Goal: Information Seeking & Learning: Learn about a topic

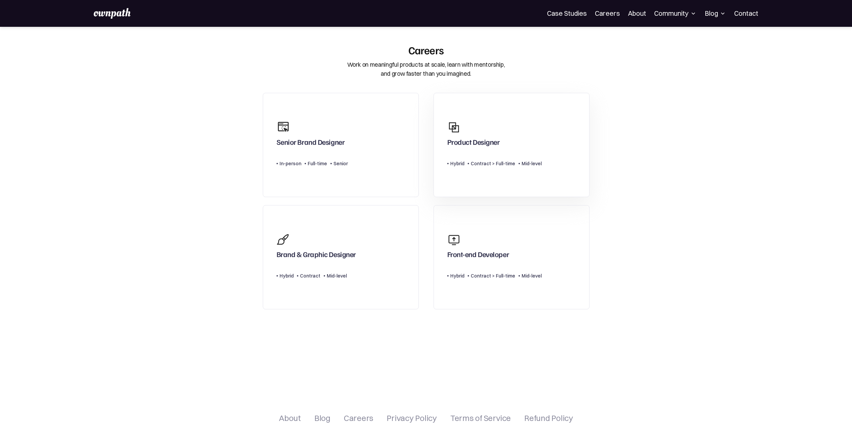
click at [482, 131] on div "Product Designer" at bounding box center [494, 133] width 94 height 32
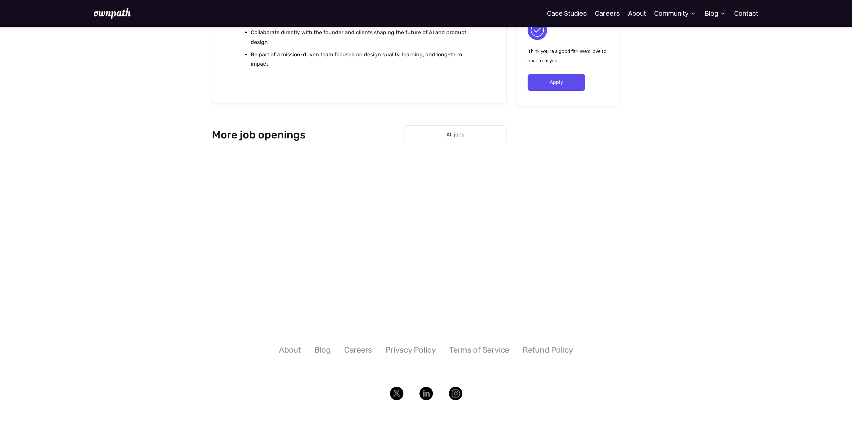
scroll to position [870, 0]
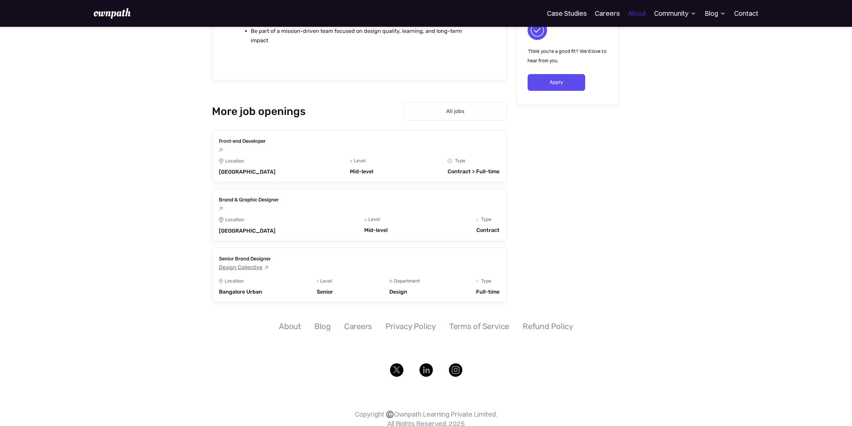
click at [643, 13] on link "About" at bounding box center [637, 13] width 18 height 8
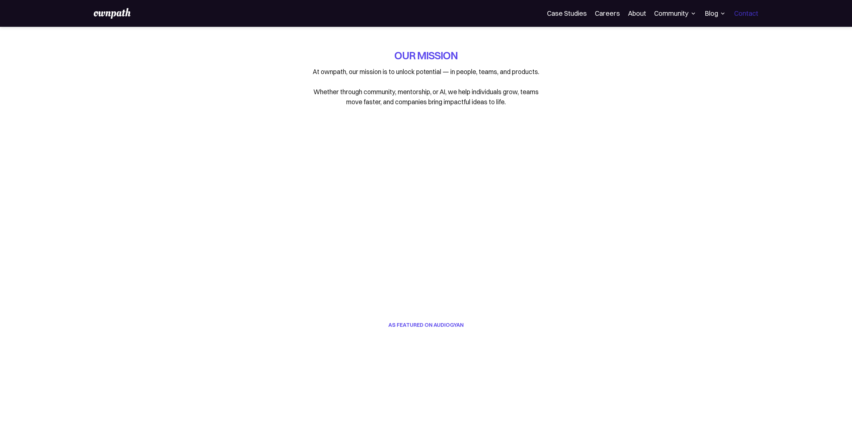
click at [745, 13] on link "Contact" at bounding box center [746, 13] width 24 height 8
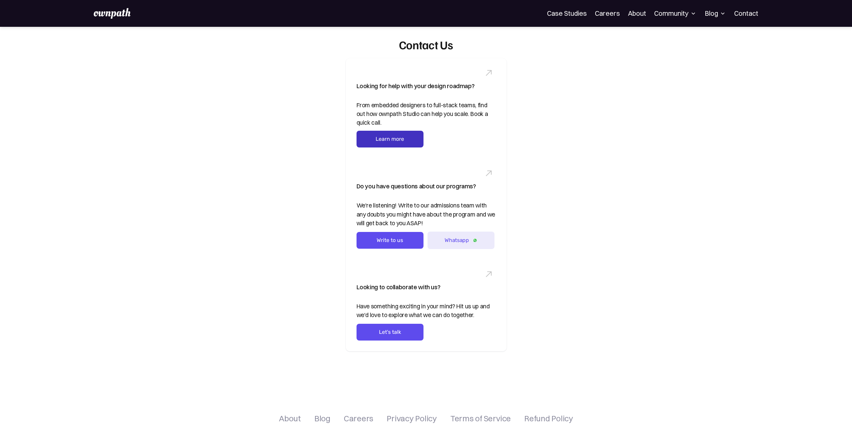
click at [405, 132] on link "Learn more" at bounding box center [390, 139] width 67 height 17
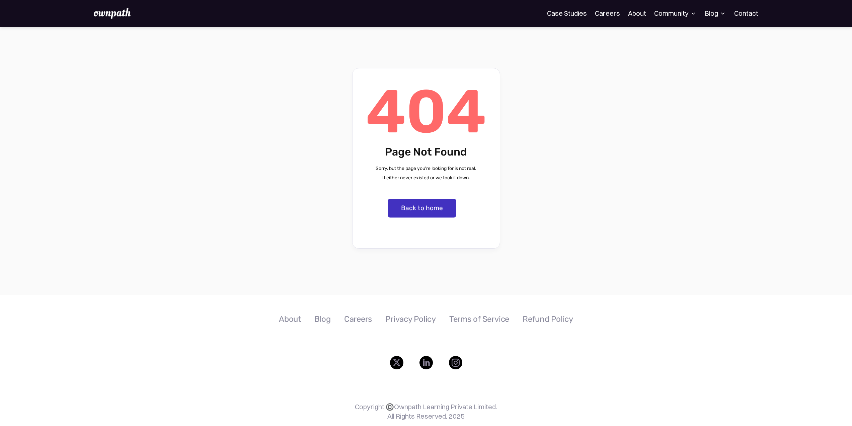
click at [440, 208] on link "Back to home" at bounding box center [422, 208] width 69 height 19
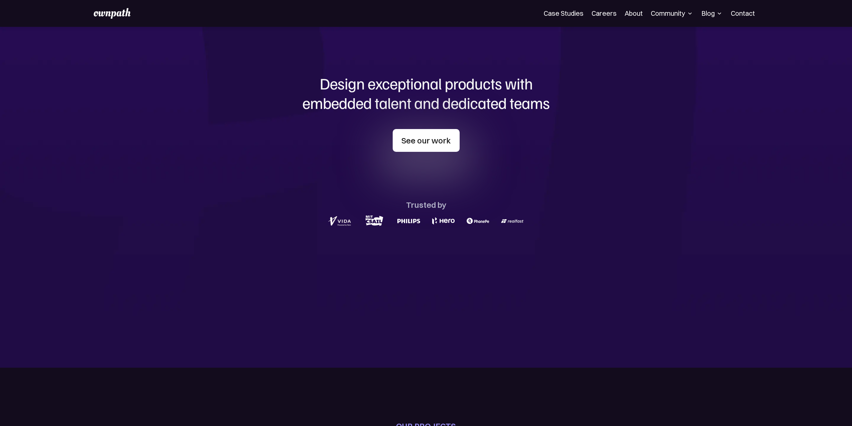
click at [428, 137] on link "See our work" at bounding box center [426, 140] width 67 height 23
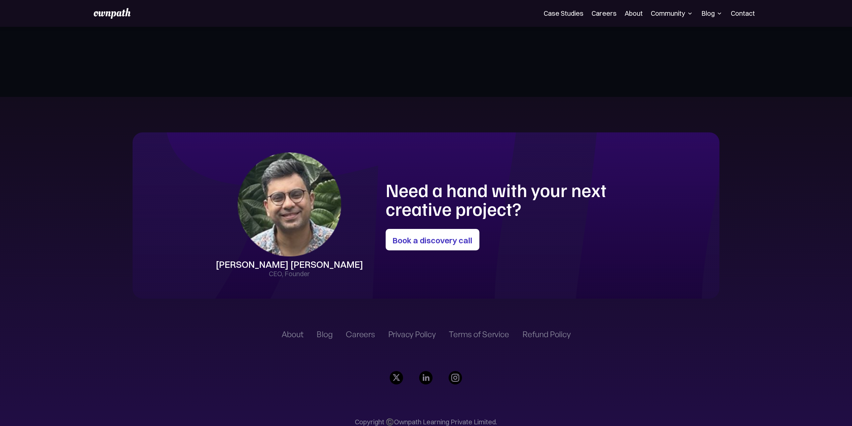
scroll to position [1807, 0]
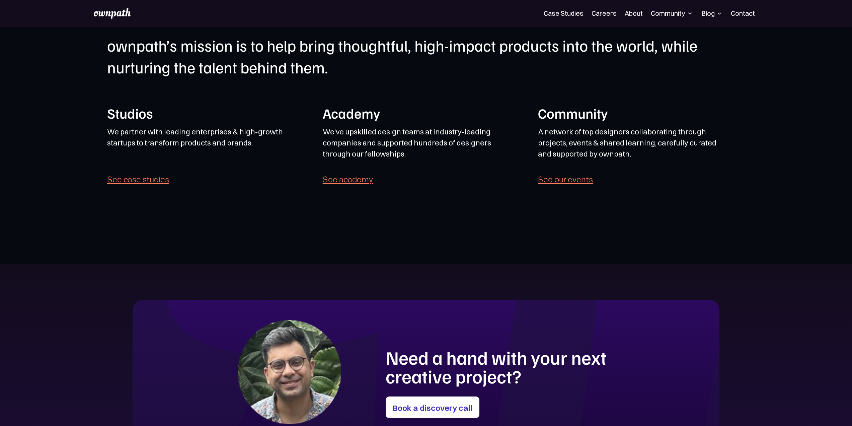
click at [361, 178] on link "See academy" at bounding box center [348, 178] width 50 height 9
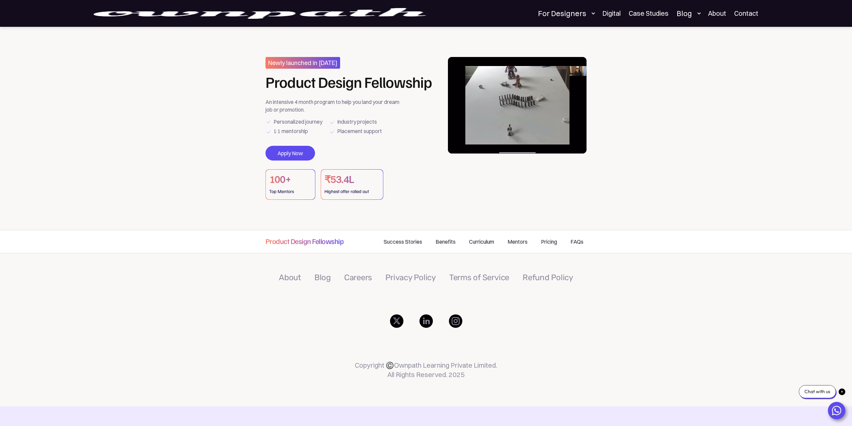
click at [481, 241] on link "Curriculum" at bounding box center [481, 241] width 39 height 23
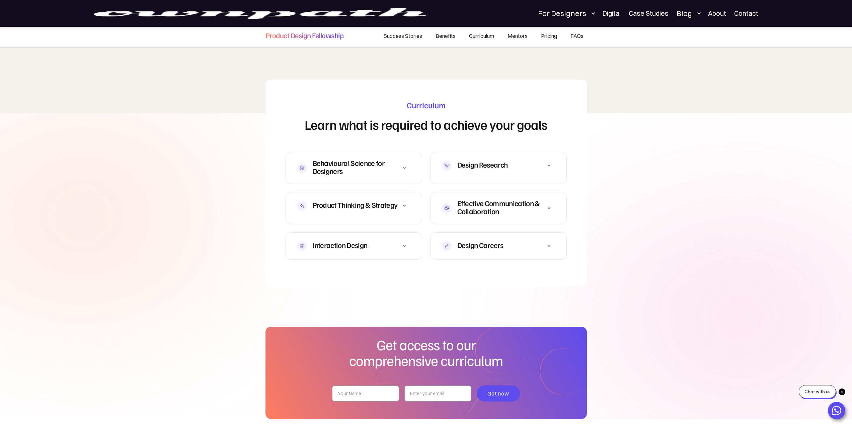
scroll to position [1844, 0]
click at [401, 163] on icon at bounding box center [404, 167] width 8 height 8
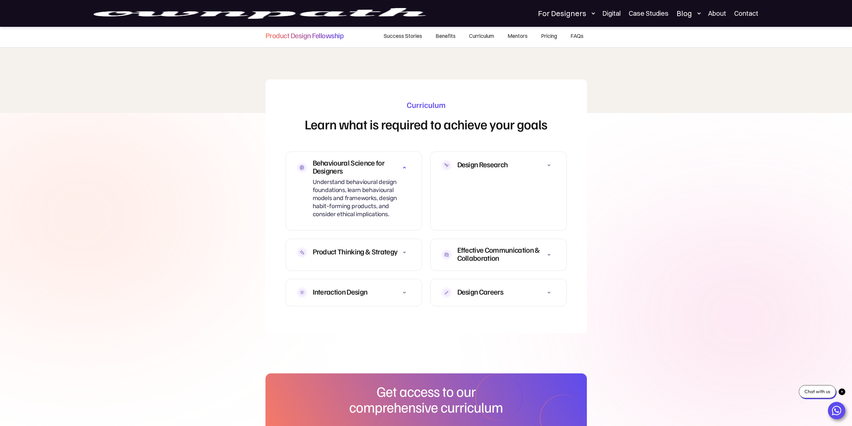
click at [402, 248] on icon at bounding box center [404, 252] width 8 height 8
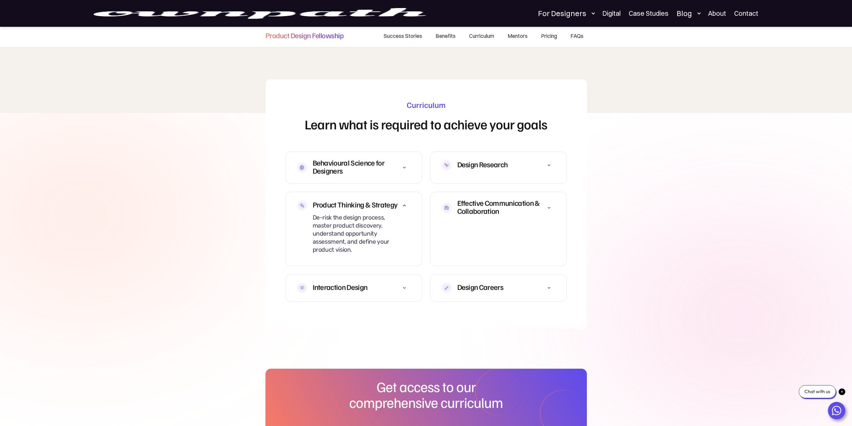
click at [402, 288] on icon at bounding box center [404, 288] width 8 height 8
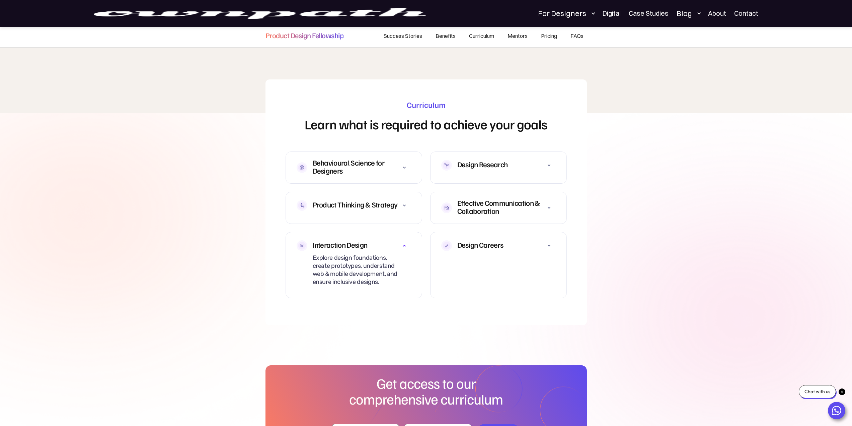
click at [524, 239] on div "Design Careers" at bounding box center [498, 245] width 114 height 13
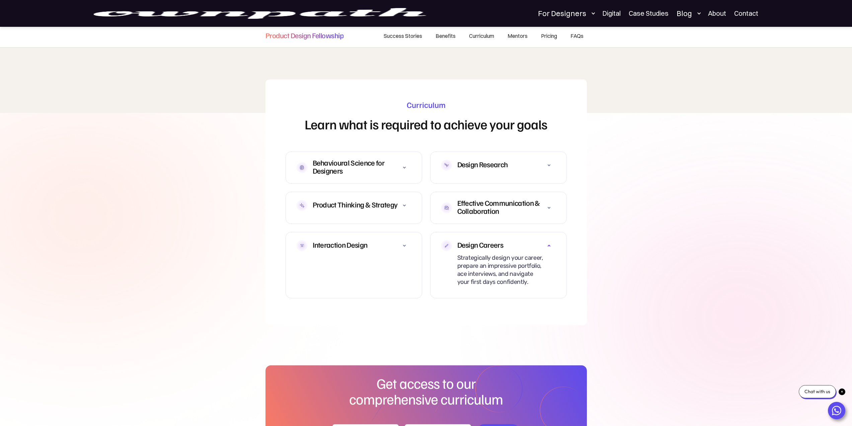
click at [525, 198] on strong "Effective Communication & Collaboration" at bounding box center [498, 206] width 83 height 17
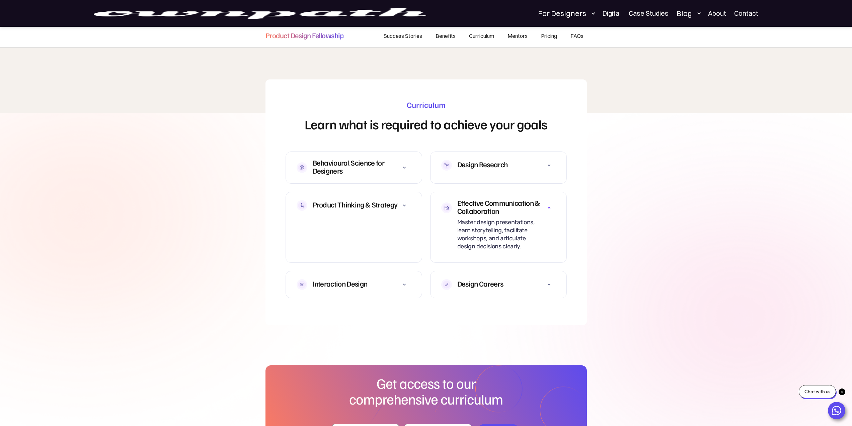
click at [529, 165] on div "Design Research" at bounding box center [498, 165] width 114 height 16
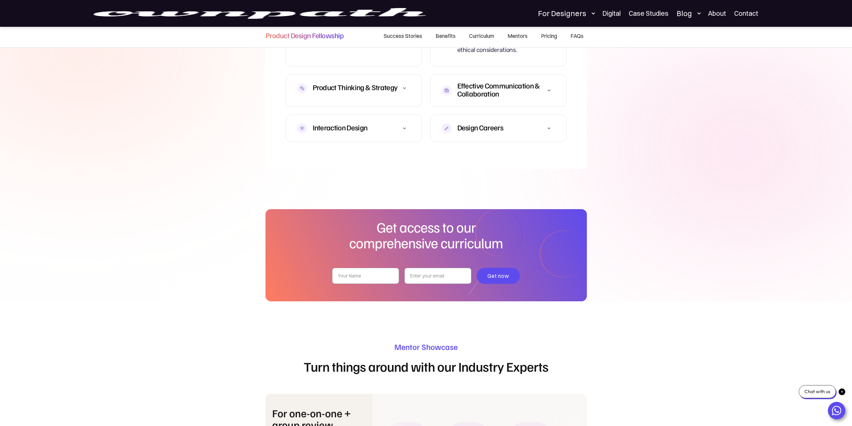
scroll to position [2078, 0]
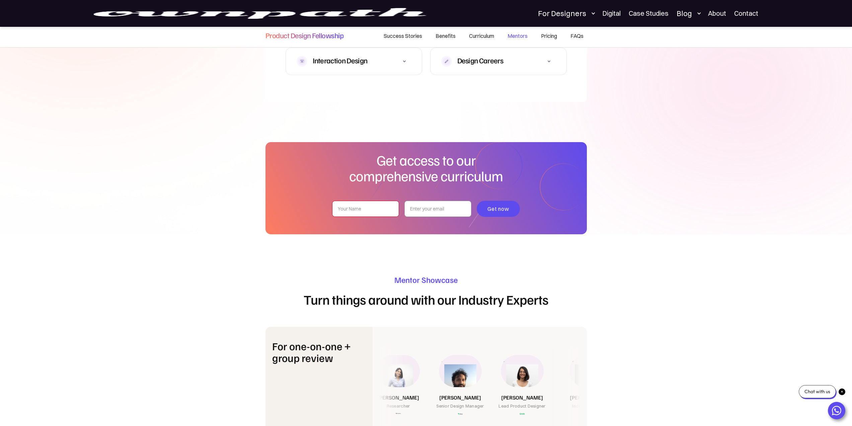
click at [384, 202] on input "pdf-curriculum-form" at bounding box center [365, 209] width 67 height 16
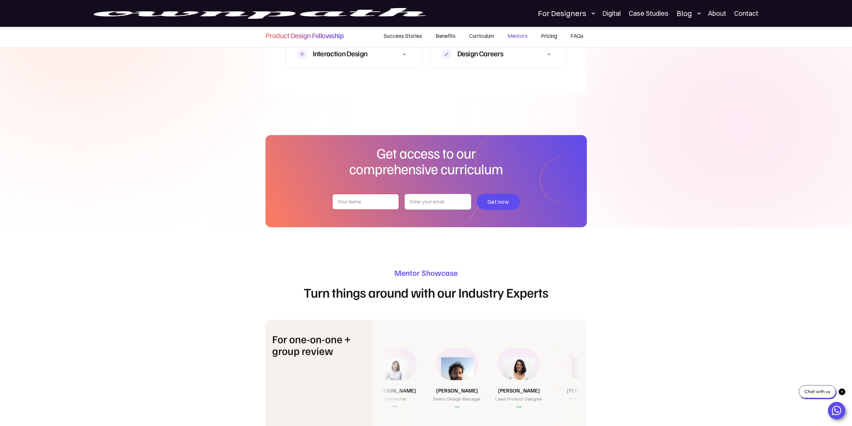
scroll to position [2028, 0]
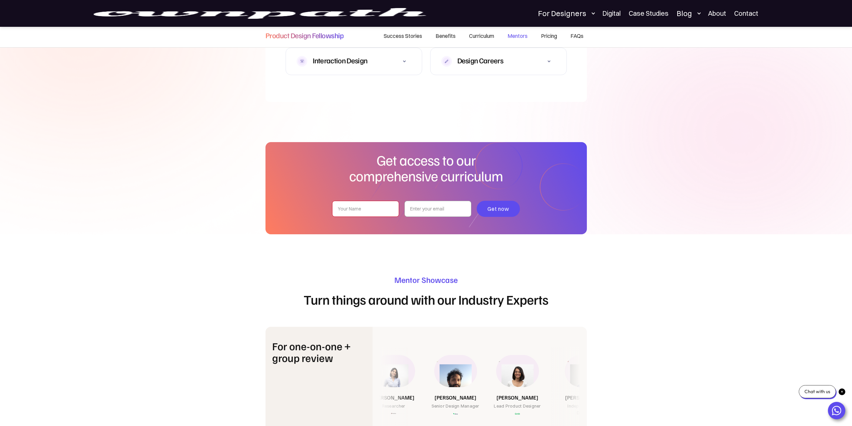
click at [382, 203] on input "pdf-curriculum-form" at bounding box center [365, 209] width 67 height 16
type input "amit"
click at [413, 206] on input "pdf-curriculum-form" at bounding box center [437, 209] width 67 height 16
type input "amit.yadav52@gmail.com"
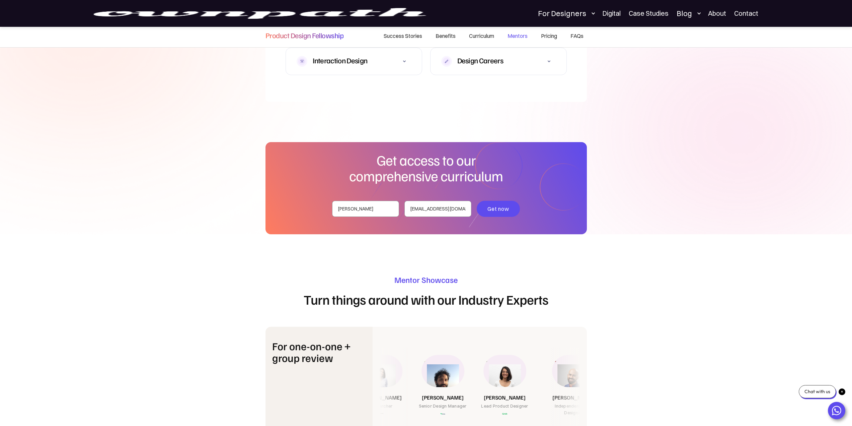
click at [489, 203] on input "Get now" at bounding box center [499, 209] width 44 height 16
type input "Please wait..."
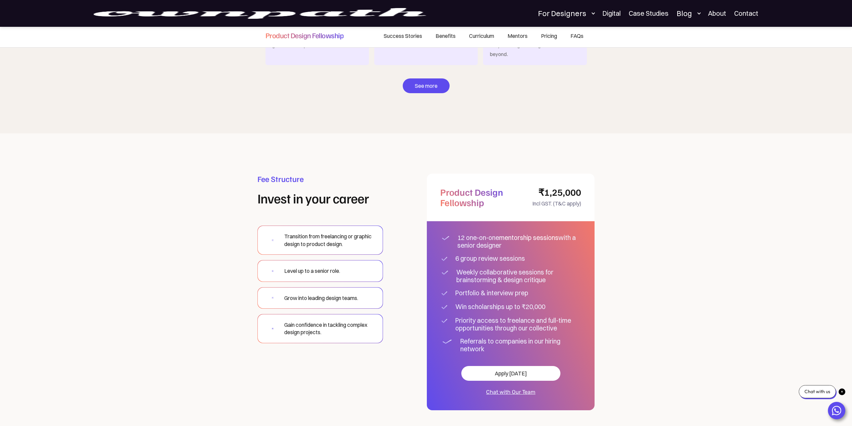
scroll to position [3741, 0]
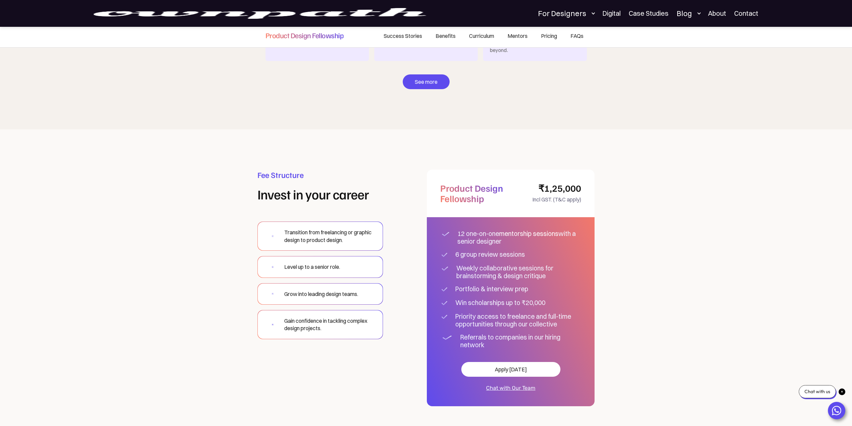
drag, startPoint x: 470, startPoint y: 217, endPoint x: 537, endPoint y: 225, distance: 68.1
click at [537, 230] on div "12 one-on-one mentorship sessions with a senior designer" at bounding box center [519, 237] width 124 height 15
click at [484, 250] on div "6 group review sessions" at bounding box center [505, 254] width 100 height 8
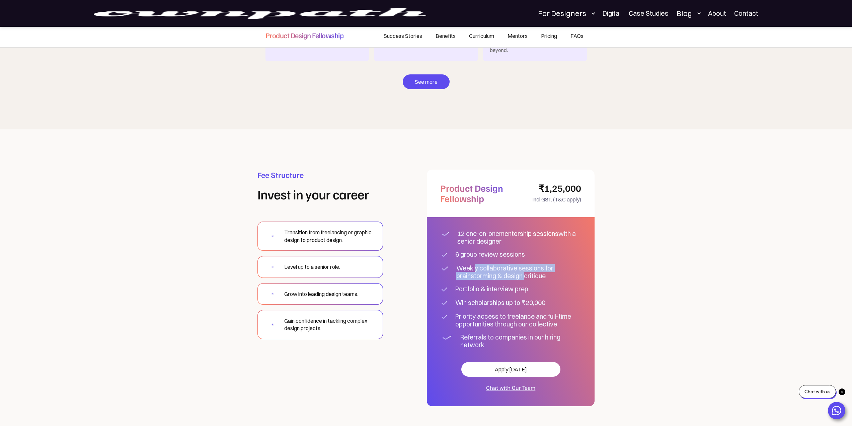
drag, startPoint x: 474, startPoint y: 255, endPoint x: 525, endPoint y: 263, distance: 50.8
click at [525, 264] on div "Weekly collaborative sessions for brainstorming & design critique" at bounding box center [518, 271] width 125 height 15
click at [482, 285] on div "Portfolio & interview prep" at bounding box center [505, 289] width 100 height 8
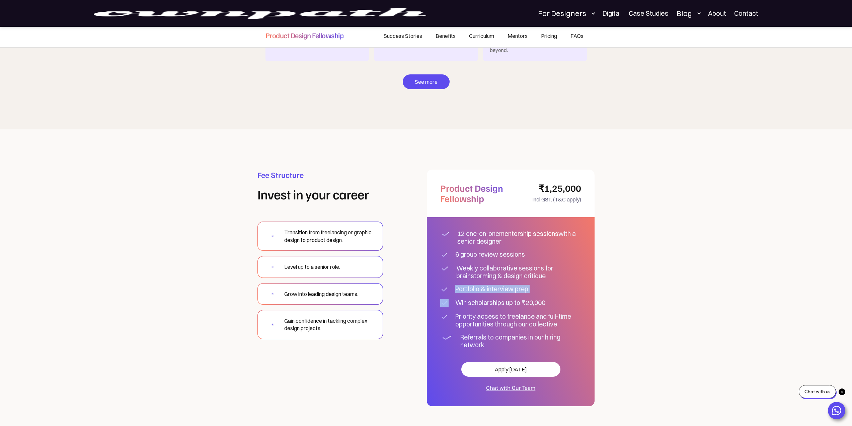
click at [482, 285] on div "Portfolio & interview prep" at bounding box center [505, 289] width 100 height 8
click at [495, 299] on div "Win scholarships up to ₹20,000" at bounding box center [505, 303] width 100 height 8
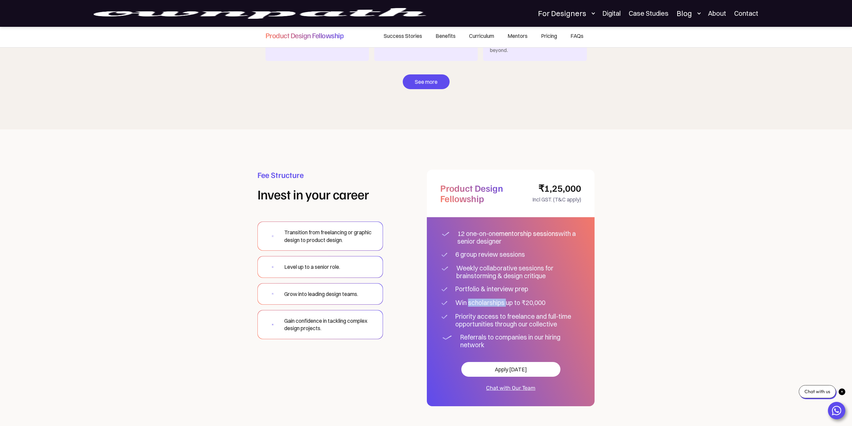
click at [495, 299] on div "Win scholarships up to ₹20,000" at bounding box center [505, 303] width 100 height 8
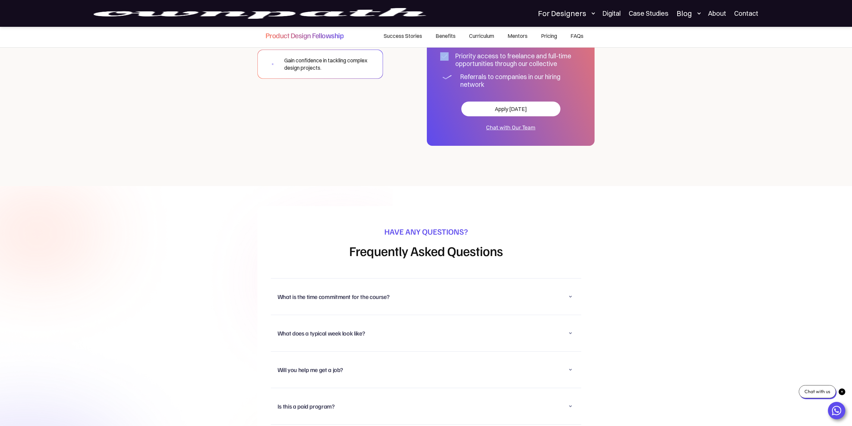
scroll to position [4008, 0]
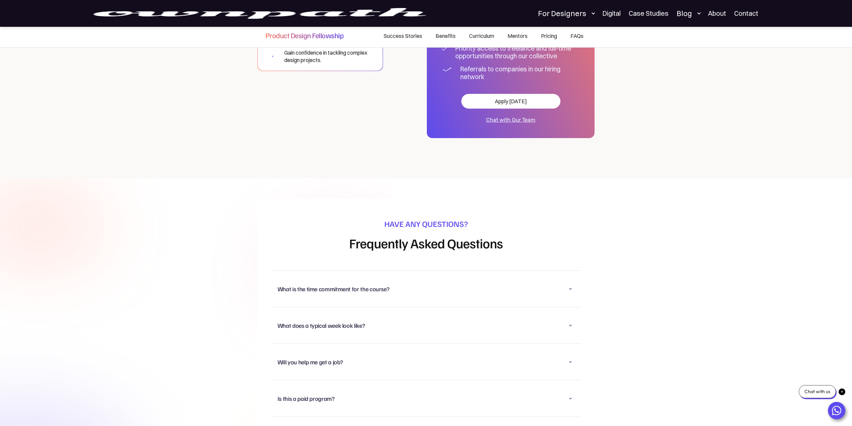
click at [431, 270] on div "What is the time commitment for the course? 4 months approximately!" at bounding box center [426, 288] width 310 height 36
click at [416, 280] on div "What is the time commitment for the course?" at bounding box center [426, 288] width 297 height 17
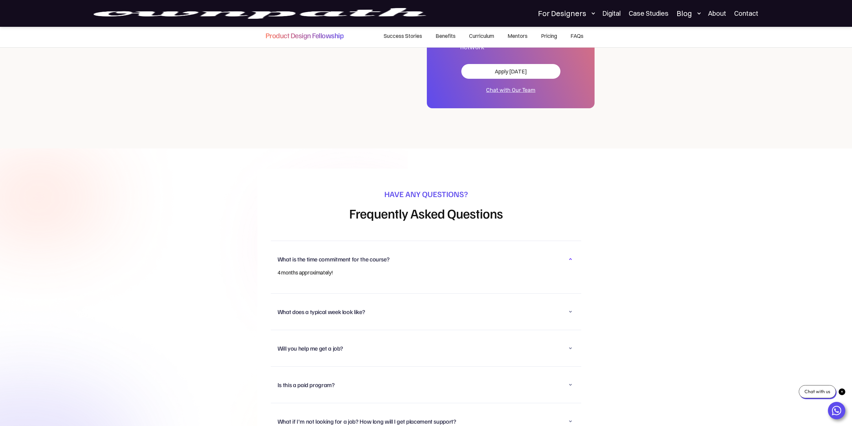
scroll to position [4075, 0]
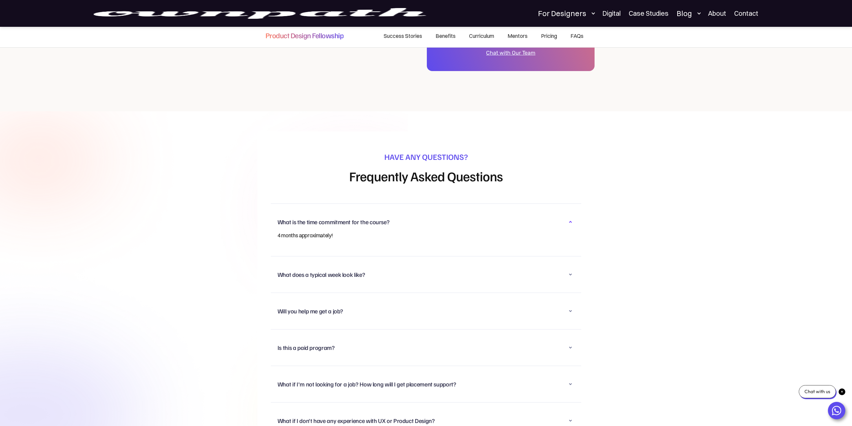
click at [389, 265] on div "What does a typical week look like?" at bounding box center [426, 273] width 297 height 17
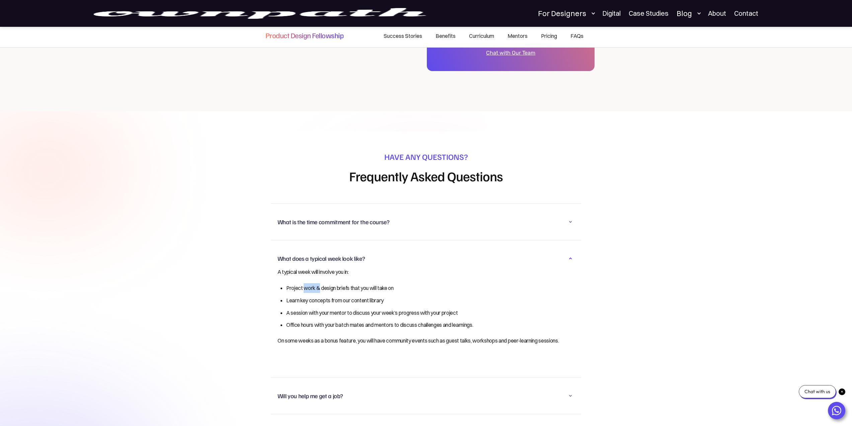
drag, startPoint x: 305, startPoint y: 272, endPoint x: 320, endPoint y: 273, distance: 15.1
click at [320, 283] on li "Project work & design briefs that you will take on" at bounding box center [423, 288] width 275 height 10
drag, startPoint x: 346, startPoint y: 272, endPoint x: 351, endPoint y: 273, distance: 4.7
click at [351, 283] on li "Project work & design briefs that you will take on" at bounding box center [423, 288] width 275 height 10
click at [330, 295] on li "Learn key concepts from our content library" at bounding box center [423, 300] width 275 height 10
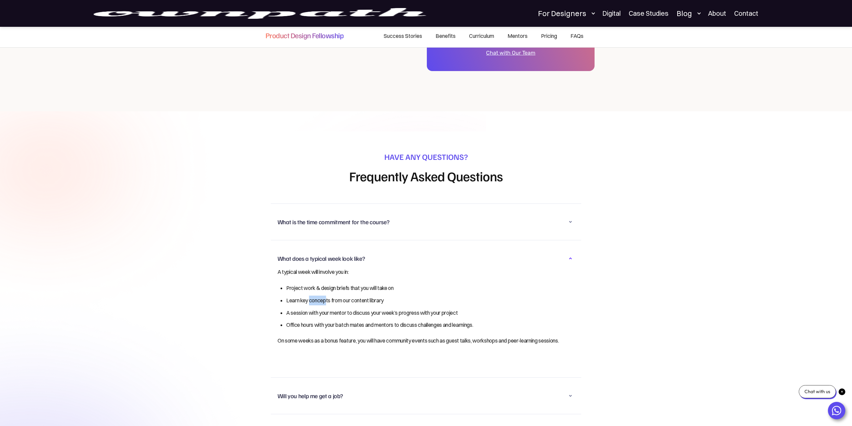
drag, startPoint x: 310, startPoint y: 283, endPoint x: 327, endPoint y: 286, distance: 17.3
click at [327, 295] on li "Learn key concepts from our content library" at bounding box center [423, 300] width 275 height 10
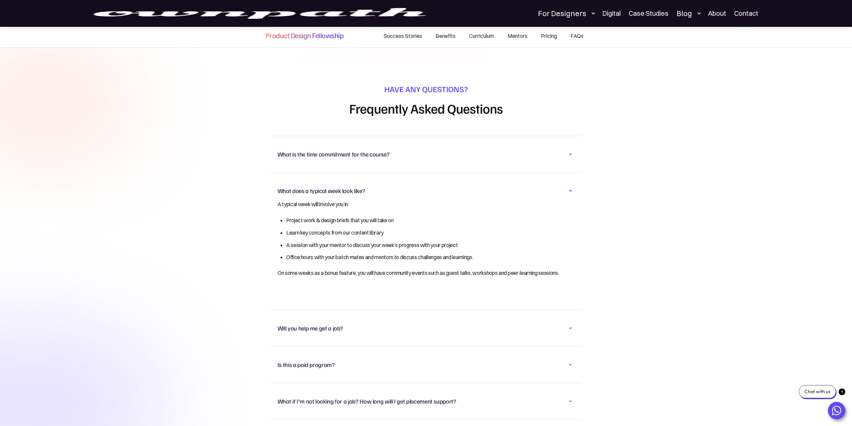
scroll to position [4176, 0]
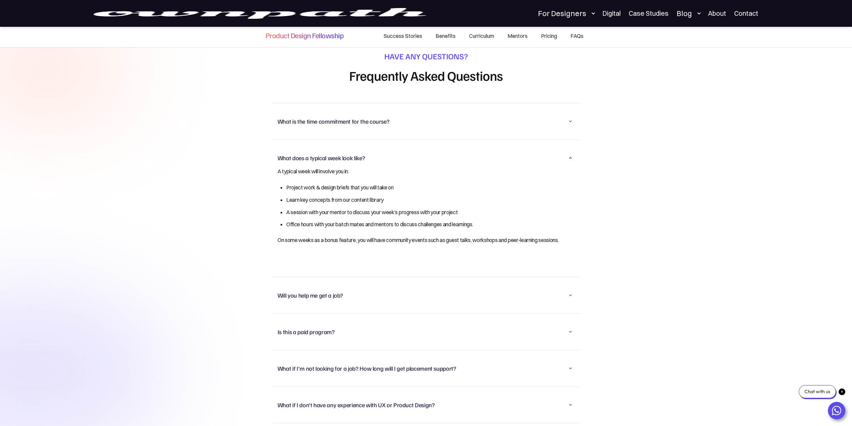
click at [360, 290] on div "Will you help me get a job?" at bounding box center [426, 294] width 297 height 17
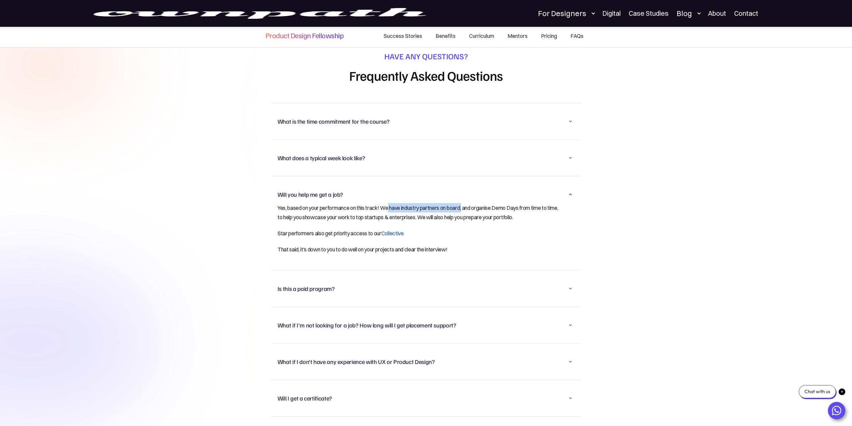
drag, startPoint x: 390, startPoint y: 192, endPoint x: 467, endPoint y: 195, distance: 76.4
click at [467, 203] on p "Yes, based on your performance on this track! We have industry partners on boar…" at bounding box center [420, 212] width 284 height 19
click at [469, 203] on p "Yes, based on your performance on this track! We have industry partners on boar…" at bounding box center [420, 212] width 284 height 19
click at [496, 203] on p "Yes, based on your performance on this track! We have industry partners on boar…" at bounding box center [420, 212] width 284 height 19
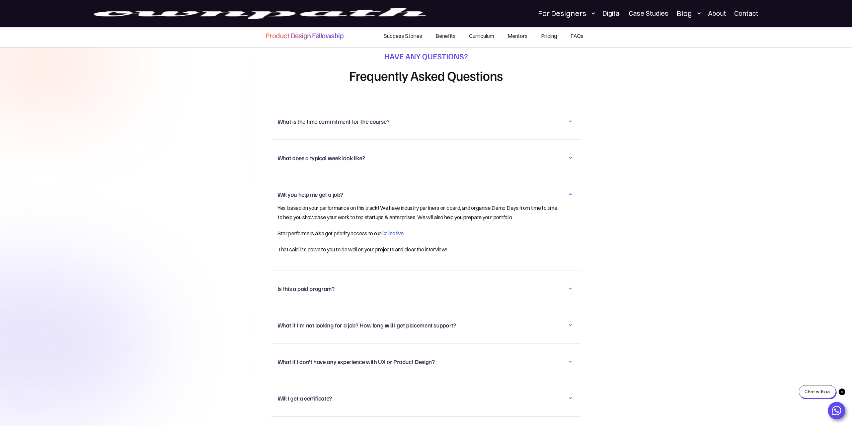
click at [504, 203] on p "Yes, based on your performance on this track! We have industry partners on boar…" at bounding box center [420, 212] width 284 height 19
click at [461, 203] on p "Yes, based on your performance on this track! We have industry partners on boar…" at bounding box center [420, 212] width 284 height 19
click at [336, 280] on div "Is this a paid program?" at bounding box center [426, 288] width 297 height 17
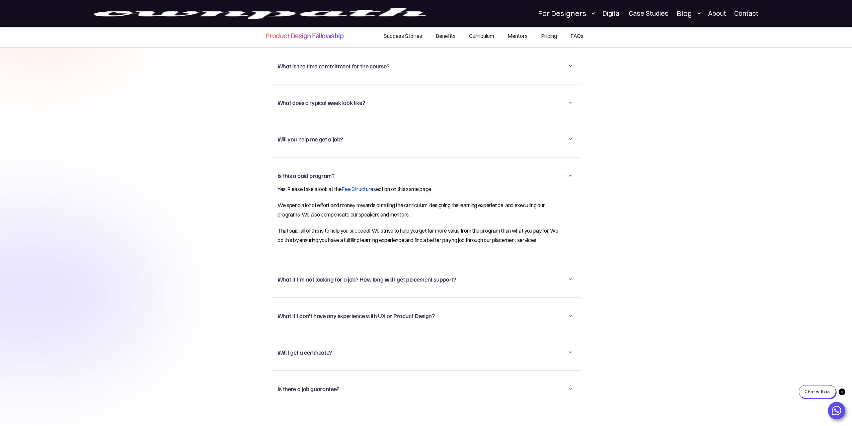
scroll to position [4243, 0]
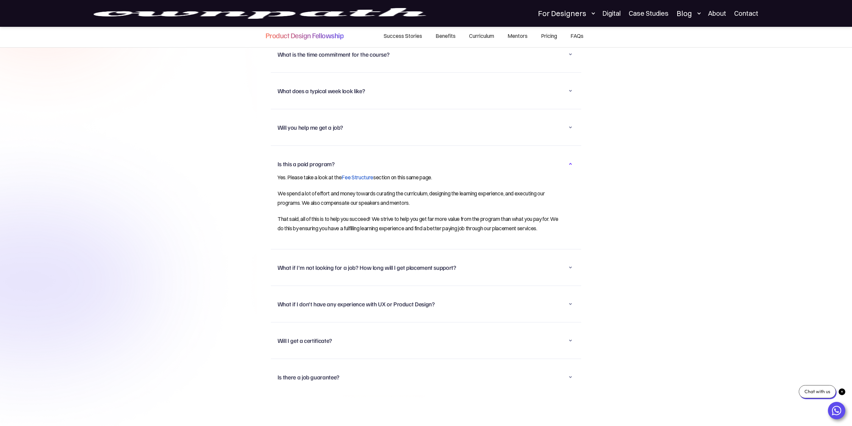
click at [354, 263] on div "What if I'm not looking for a job? How long will I get placement support?" at bounding box center [367, 267] width 179 height 8
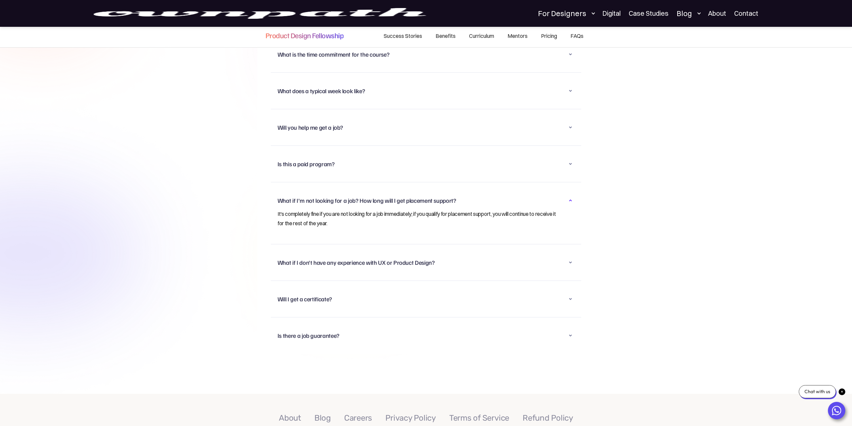
click at [359, 254] on div "What if I don't have any experience with UX or Product Design?" at bounding box center [426, 261] width 297 height 17
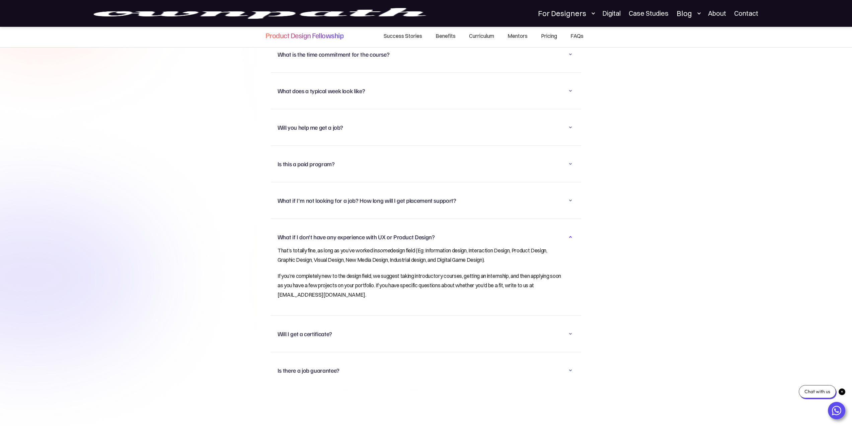
click at [360, 325] on div "Will I get a certificate?" at bounding box center [426, 333] width 297 height 17
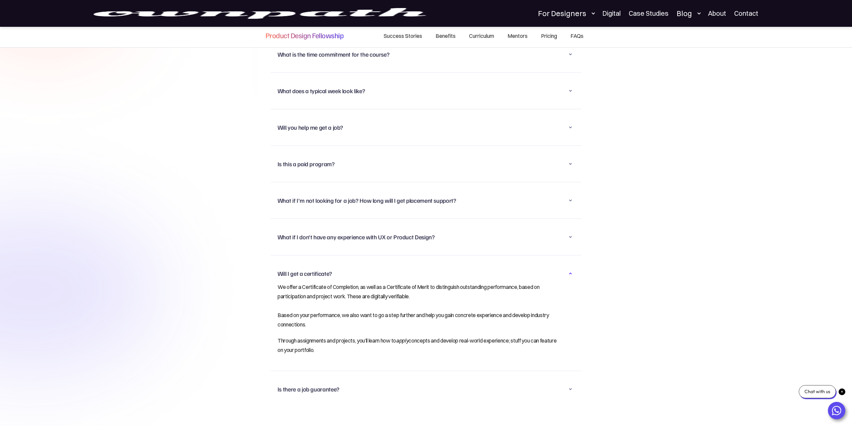
click at [363, 380] on div "Is there a job guarantee?" at bounding box center [426, 388] width 297 height 17
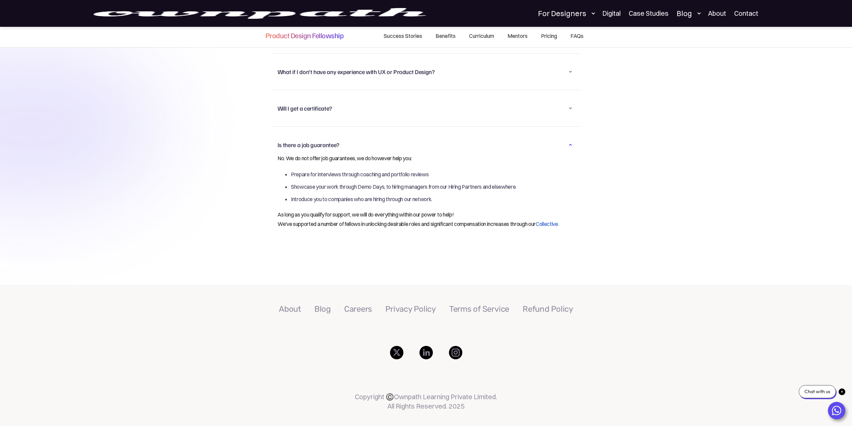
scroll to position [4410, 0]
